Goal: Transaction & Acquisition: Download file/media

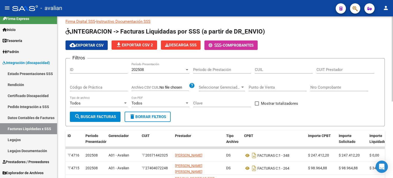
scroll to position [8, 0]
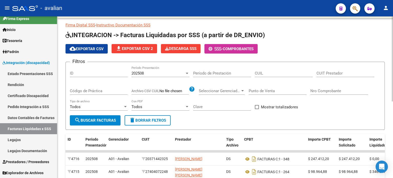
click at [393, 101] on div at bounding box center [392, 63] width 1 height 85
click at [19, 63] on span "Integración (discapacidad)" at bounding box center [26, 63] width 47 height 6
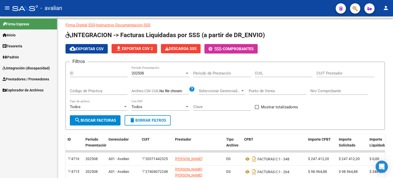
scroll to position [0, 0]
click at [20, 65] on span "Integración (discapacidad)" at bounding box center [26, 68] width 47 height 6
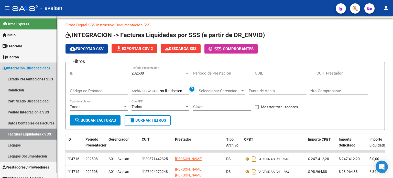
click at [34, 132] on link "Facturas Liquidadas x SSS" at bounding box center [28, 134] width 57 height 11
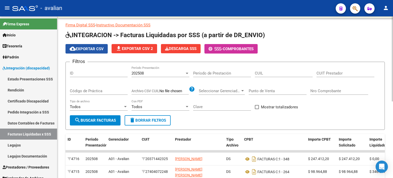
click at [99, 47] on span "cloud_download Exportar CSV" at bounding box center [87, 49] width 34 height 5
click at [188, 74] on div at bounding box center [187, 73] width 5 height 4
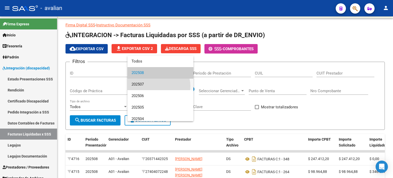
click at [158, 86] on span "202507" at bounding box center [161, 85] width 58 height 12
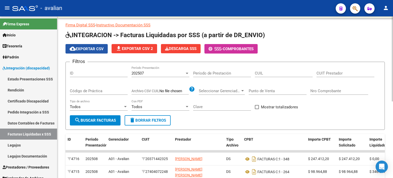
click at [87, 48] on span "cloud_download Exportar CSV" at bounding box center [87, 49] width 34 height 5
click at [188, 73] on div at bounding box center [187, 73] width 3 height 1
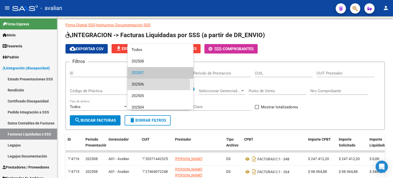
click at [148, 86] on span "202506" at bounding box center [161, 85] width 58 height 12
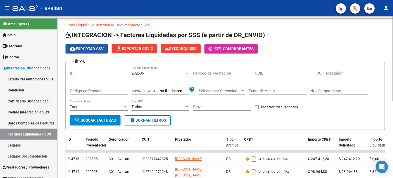
click at [79, 49] on span "cloud_download Exportar CSV" at bounding box center [87, 49] width 34 height 5
click at [186, 71] on div at bounding box center [187, 73] width 5 height 4
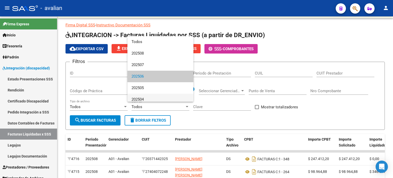
scroll to position [4, 0]
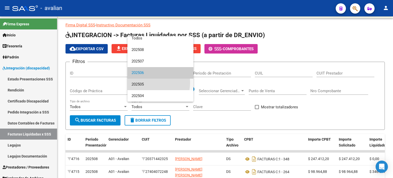
click at [147, 83] on span "202505" at bounding box center [161, 85] width 58 height 12
